Goal: Transaction & Acquisition: Purchase product/service

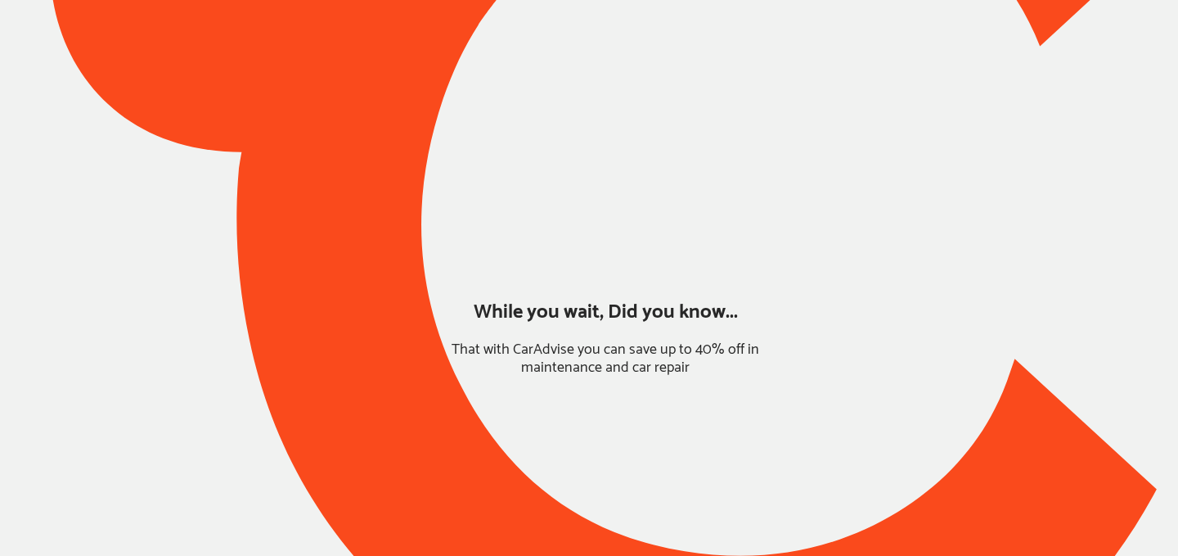
type input "*****"
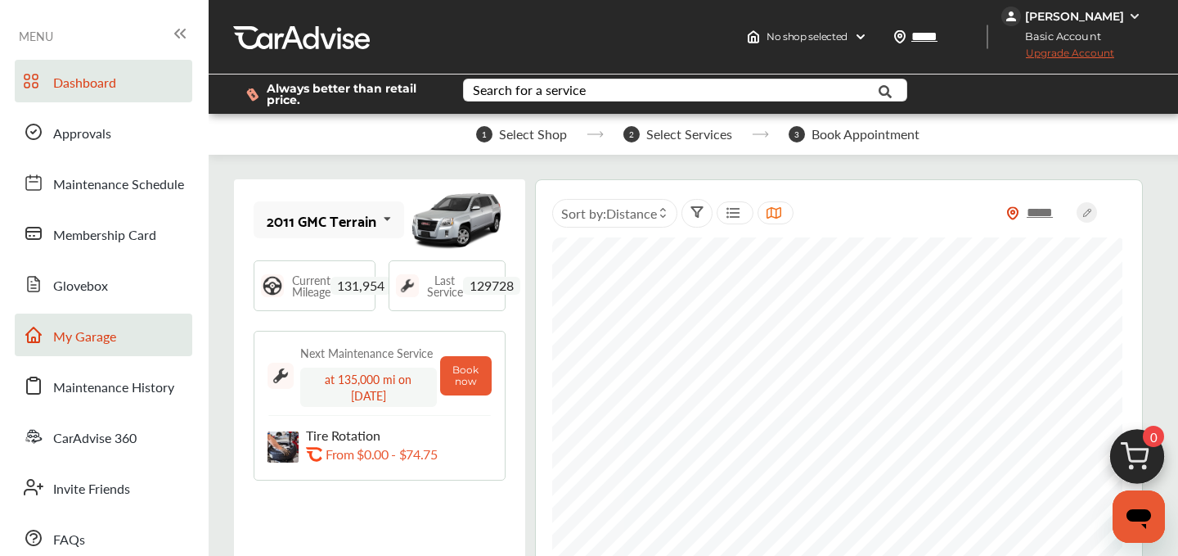
click at [111, 337] on span "My Garage" at bounding box center [84, 337] width 63 height 21
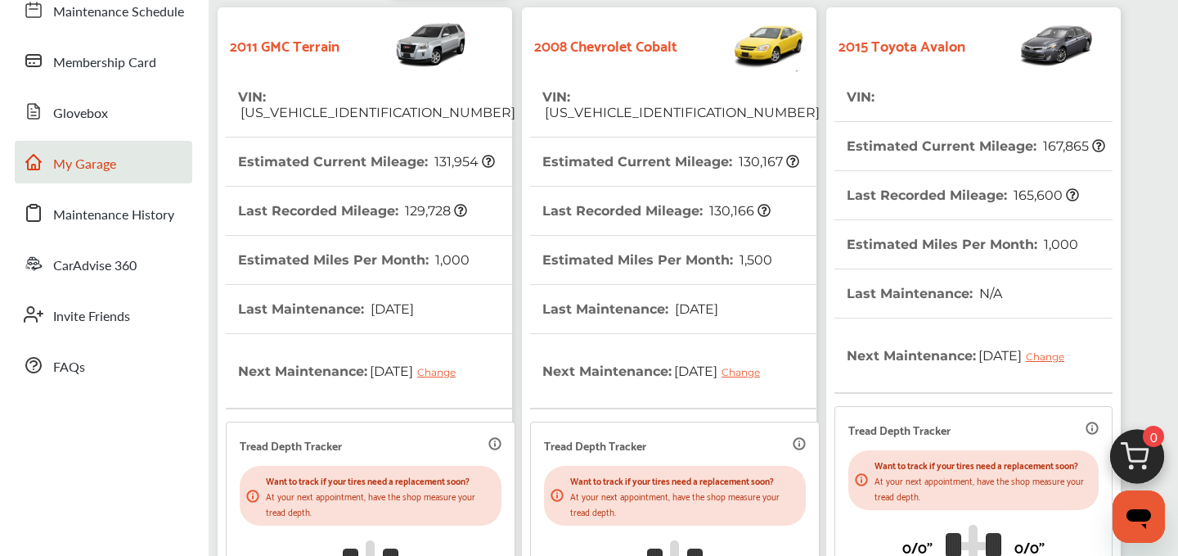
scroll to position [489, 0]
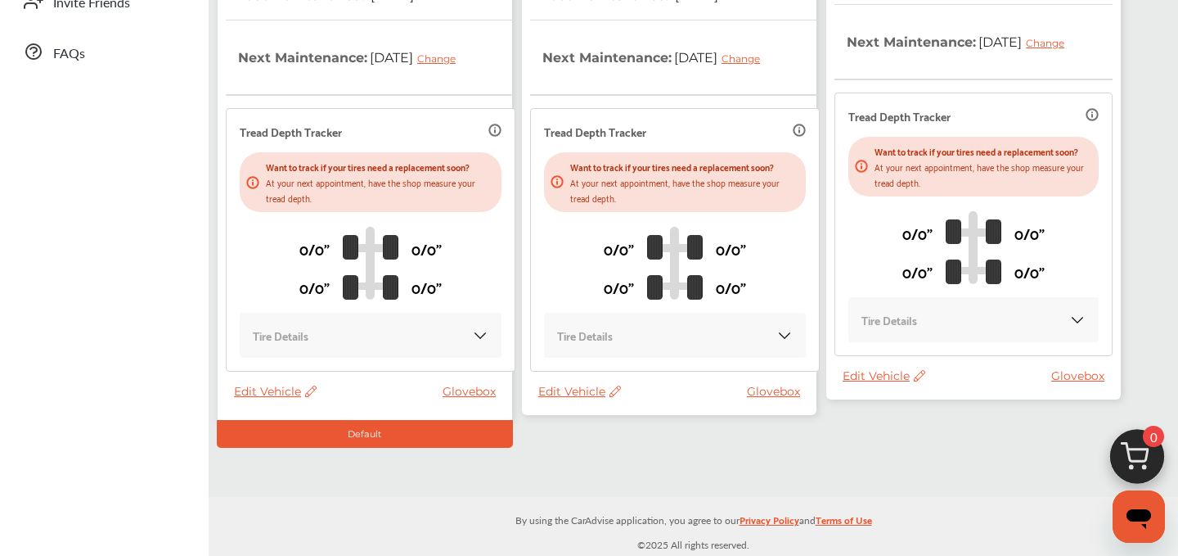
click at [587, 389] on span "Edit Vehicle" at bounding box center [579, 391] width 83 height 15
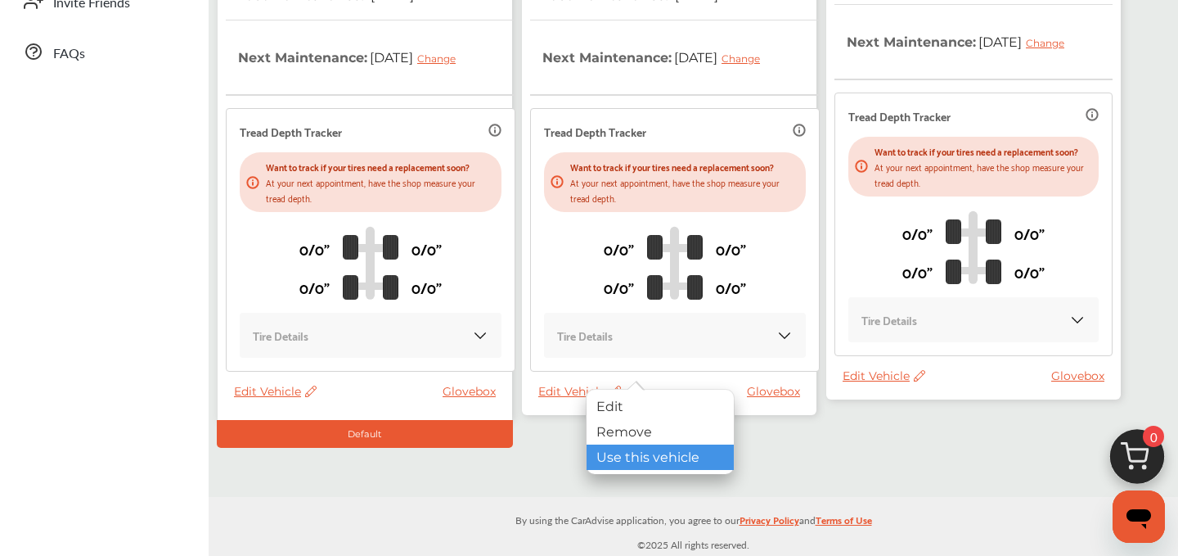
click at [620, 451] on div "Use this vehicle" at bounding box center [660, 456] width 147 height 25
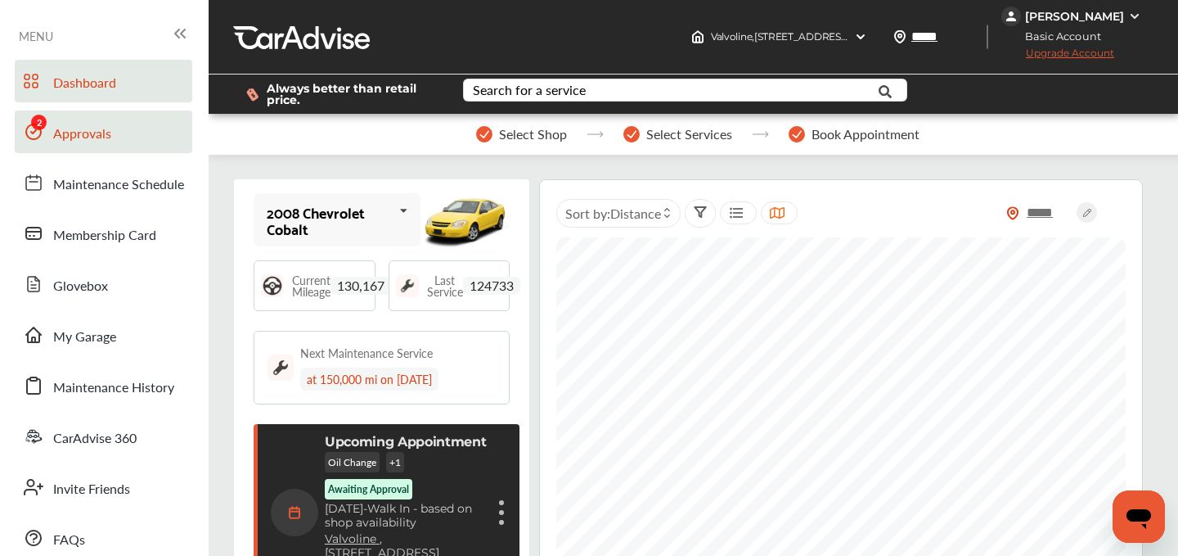
click at [113, 139] on link "Approvals" at bounding box center [104, 131] width 178 height 43
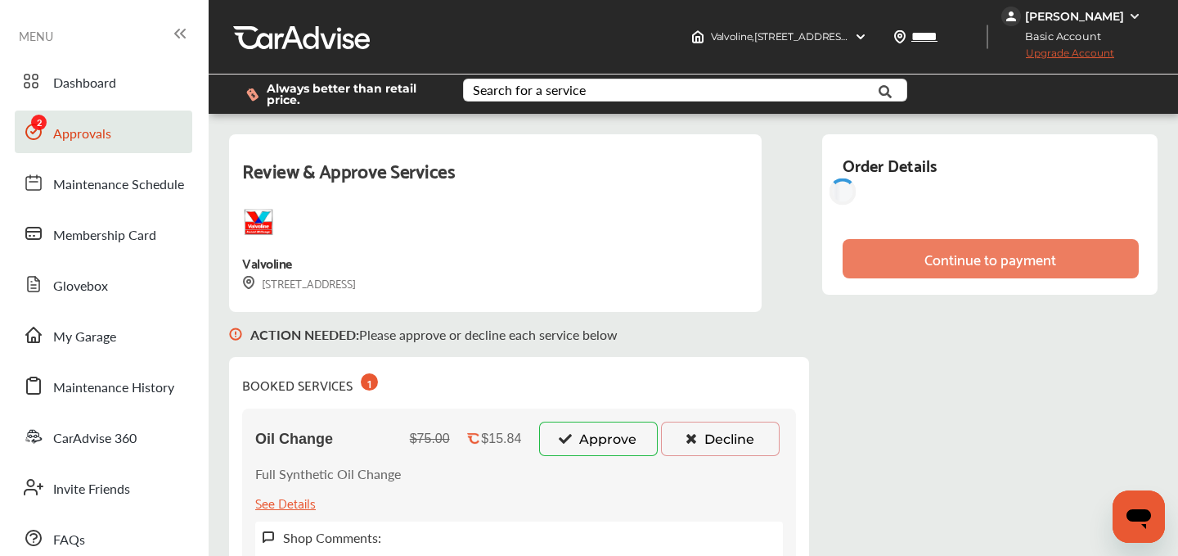
click at [592, 446] on button "Approve" at bounding box center [598, 438] width 119 height 34
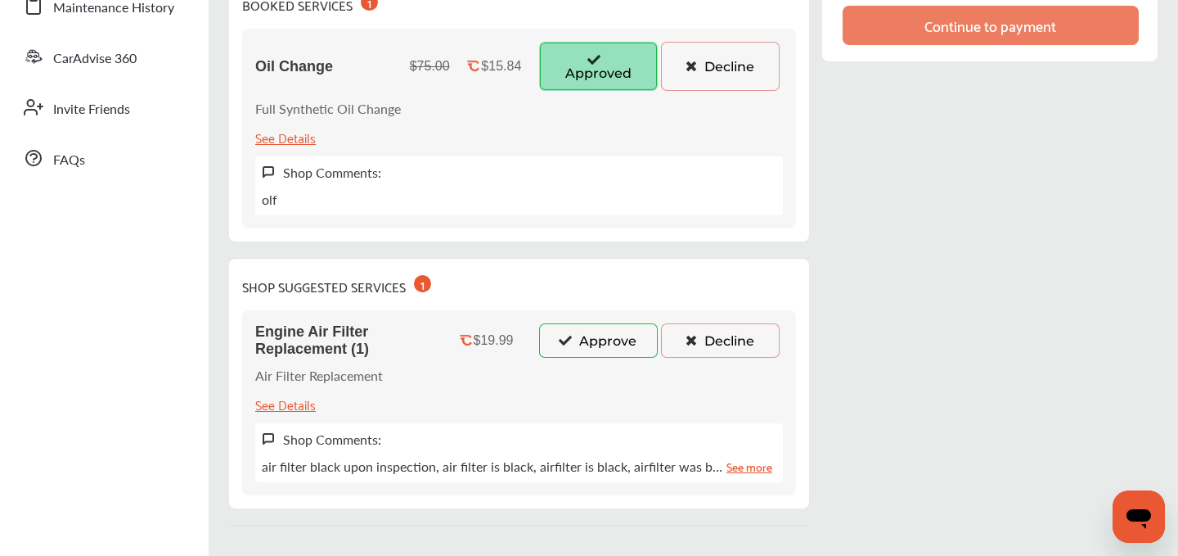
scroll to position [398, 0]
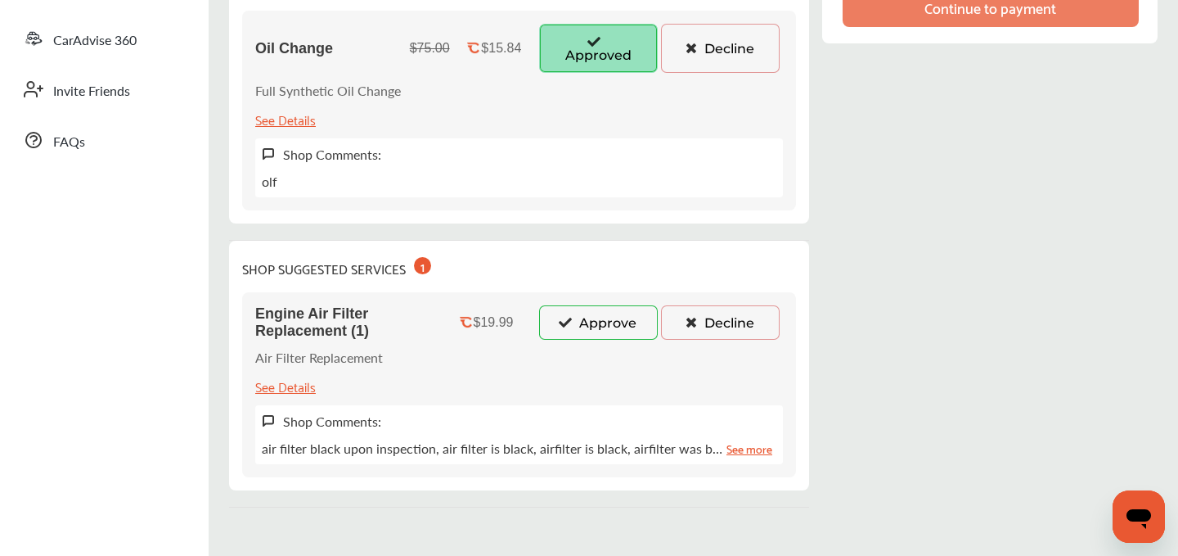
click at [580, 324] on button "Approve" at bounding box center [598, 322] width 119 height 34
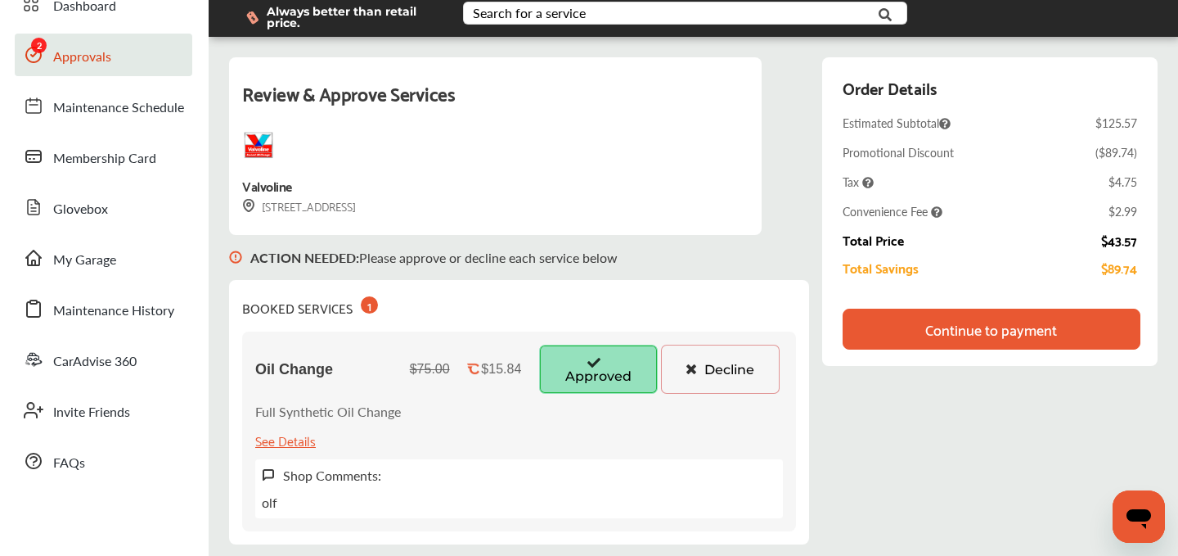
scroll to position [76, 0]
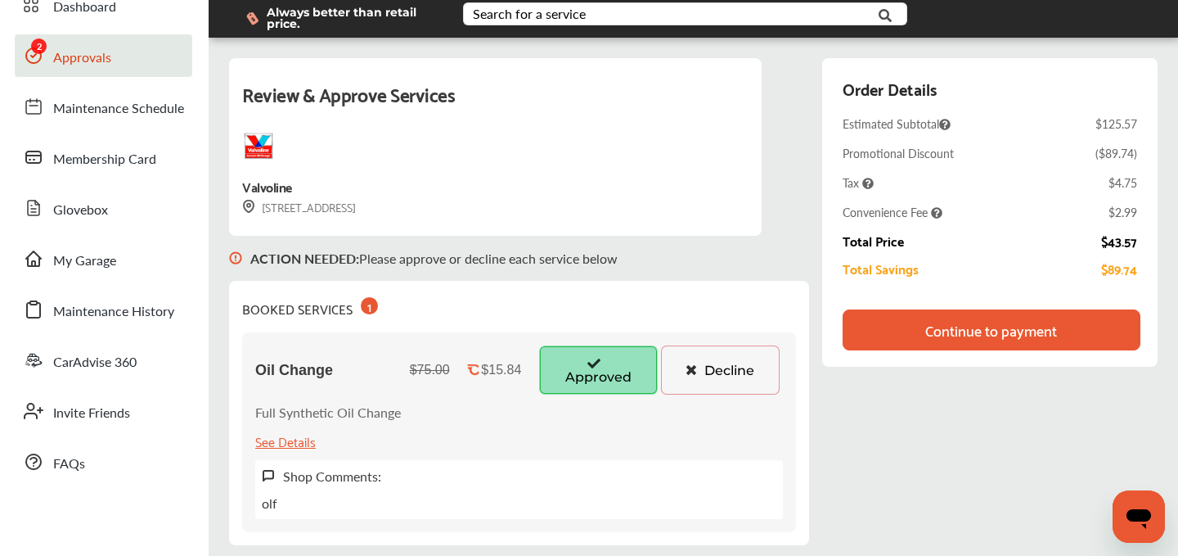
click at [985, 334] on div "Continue to payment" at bounding box center [992, 330] width 132 height 16
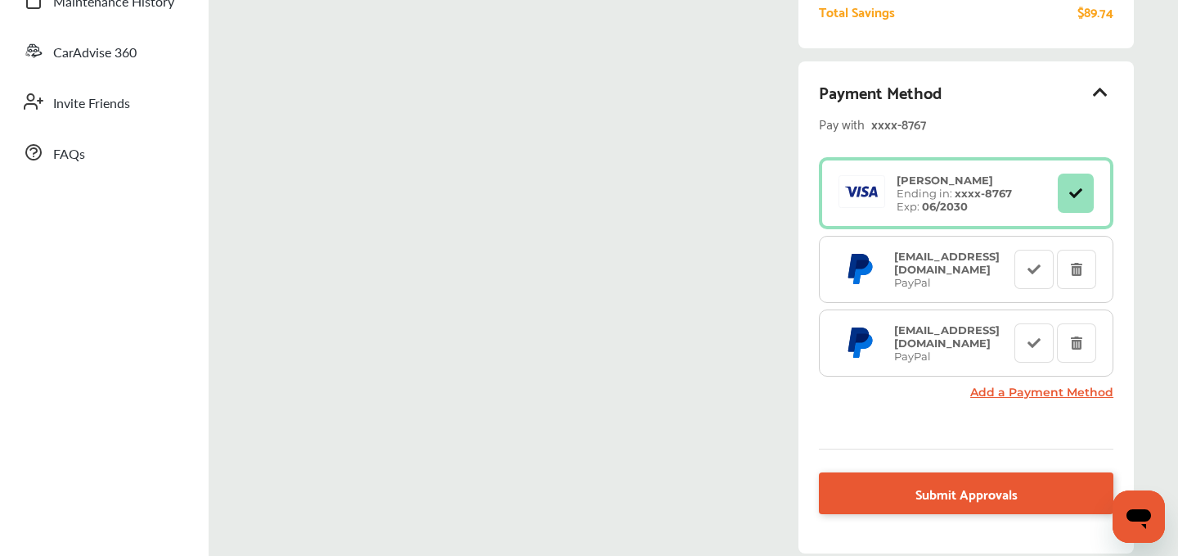
scroll to position [388, 0]
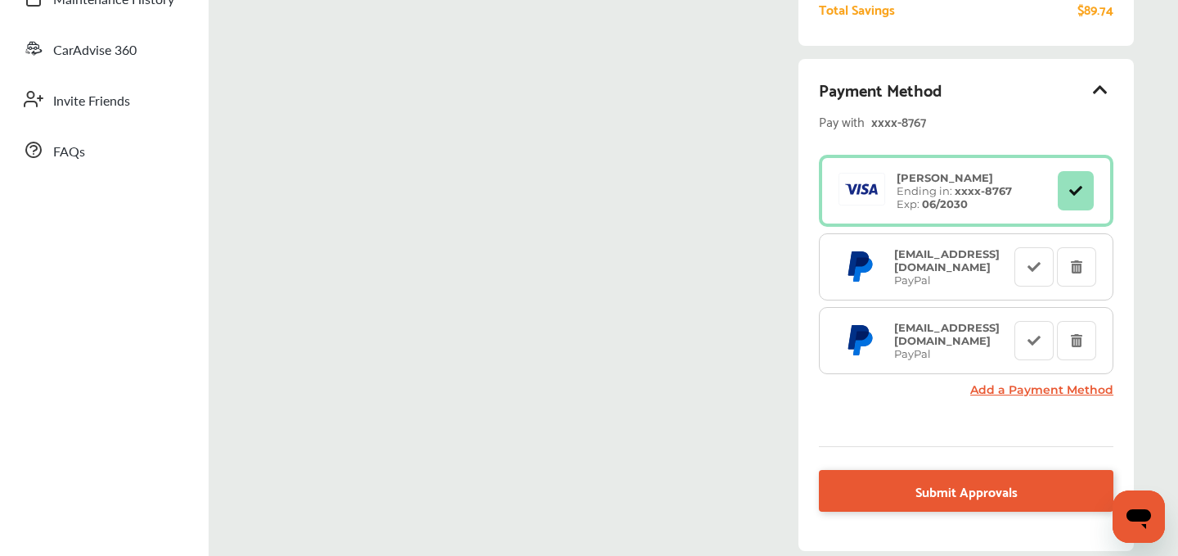
click at [1065, 390] on link "Add a Payment Method" at bounding box center [1042, 389] width 143 height 15
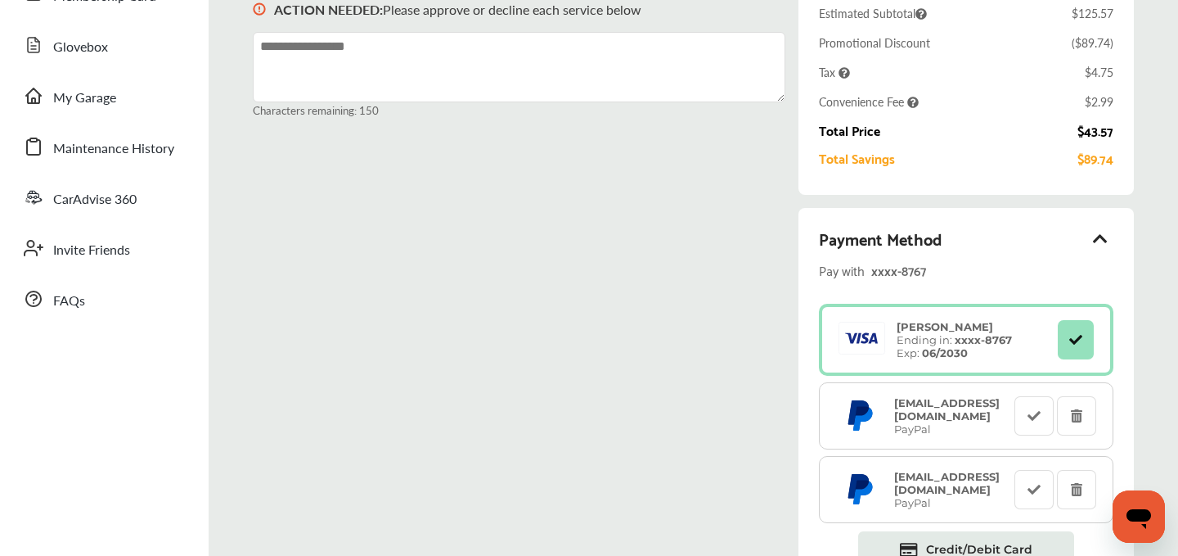
scroll to position [66, 0]
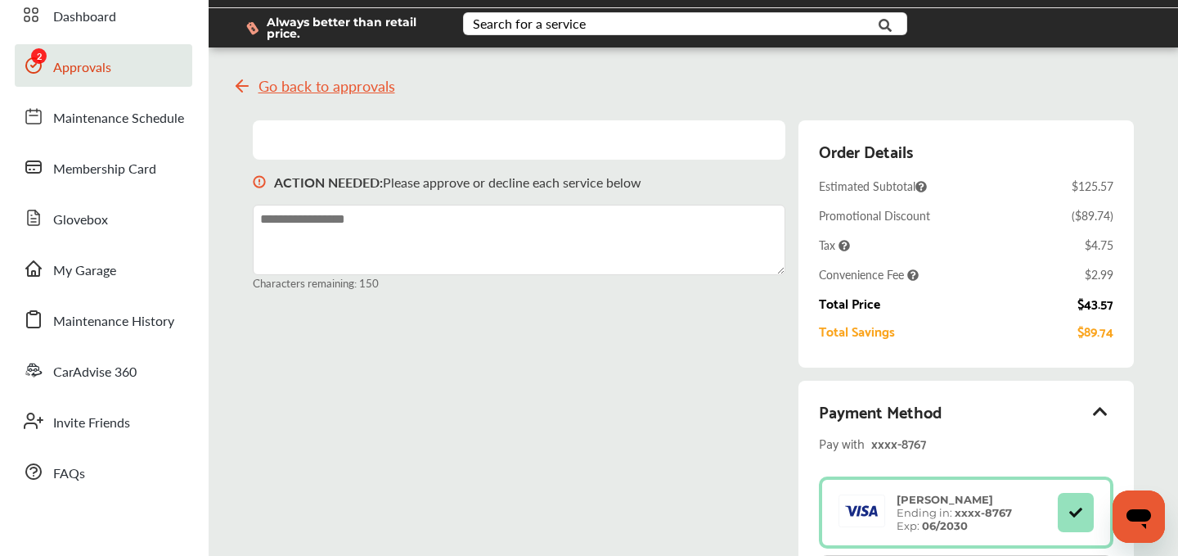
click at [64, 72] on span "Approvals" at bounding box center [82, 67] width 58 height 21
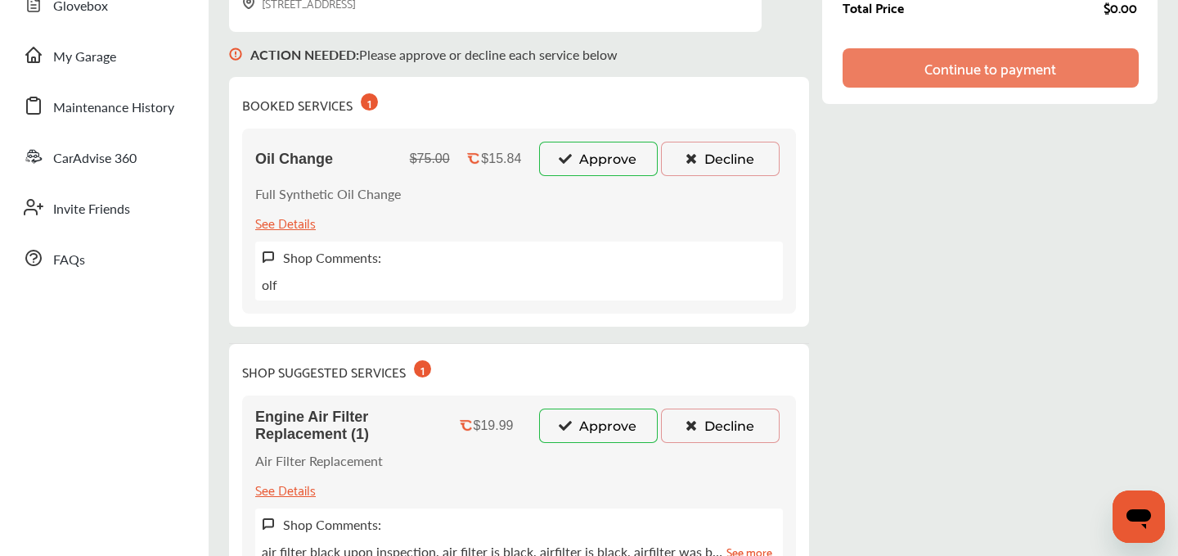
scroll to position [279, 0]
